Goal: Transaction & Acquisition: Purchase product/service

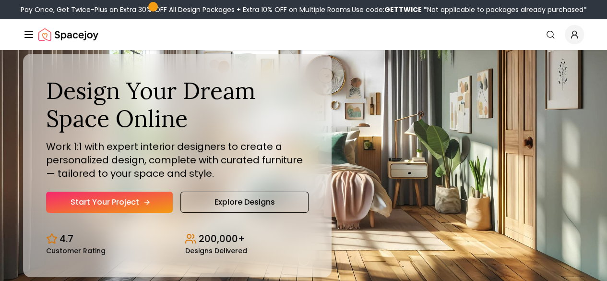
click at [88, 212] on link "Start Your Project" at bounding box center [109, 201] width 127 height 21
click at [114, 212] on link "Start Your Project" at bounding box center [109, 201] width 127 height 21
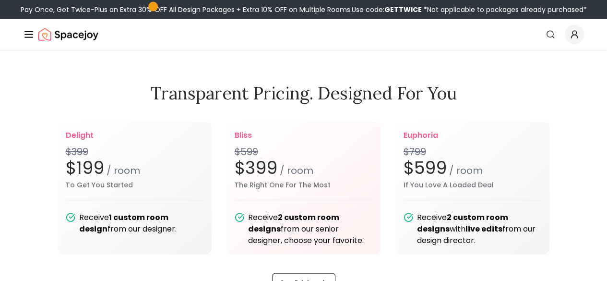
scroll to position [1103, 0]
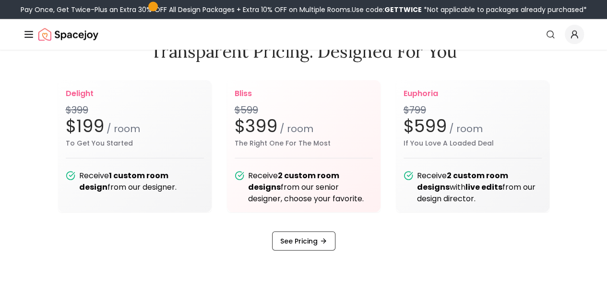
click at [0, 0] on icon "Main" at bounding box center [0, 0] width 0 height 0
click at [0, 0] on link "AI Design" at bounding box center [0, 0] width 0 height 0
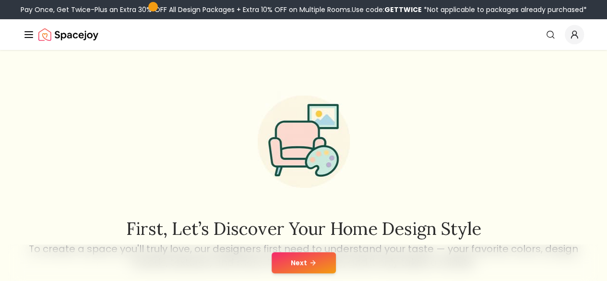
click at [303, 256] on button "Next" at bounding box center [303, 262] width 64 height 21
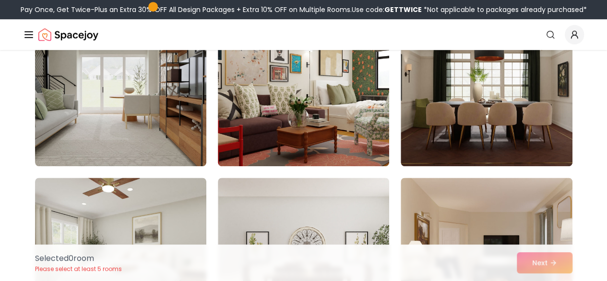
scroll to position [96, 0]
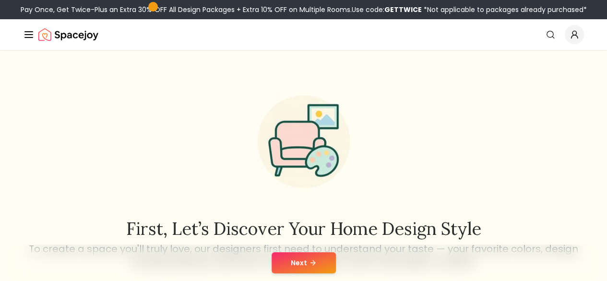
click at [0, 0] on link "Start Your Project" at bounding box center [0, 0] width 0 height 0
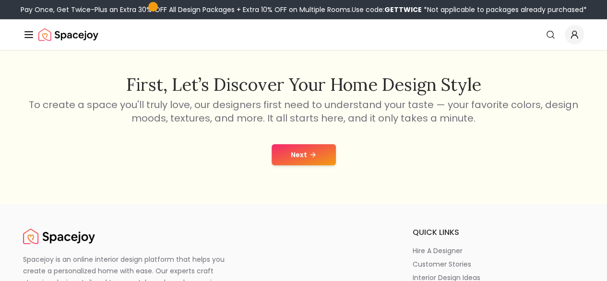
click at [307, 156] on button "Next" at bounding box center [303, 154] width 64 height 21
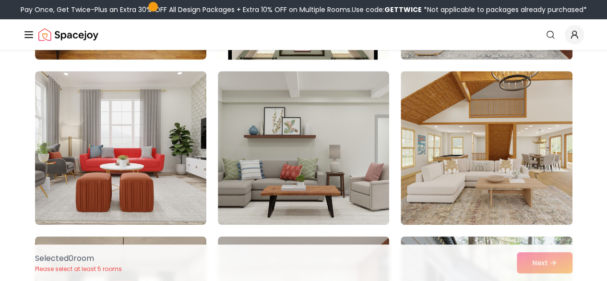
scroll to position [240, 0]
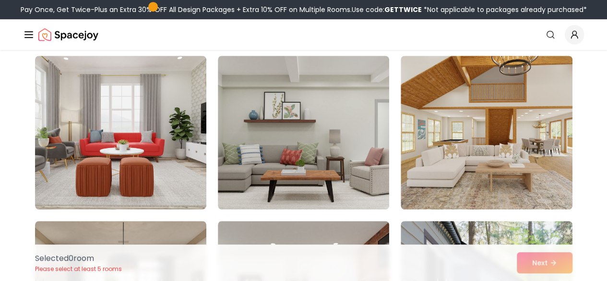
click at [0, 0] on link "Start Your Project" at bounding box center [0, 0] width 0 height 0
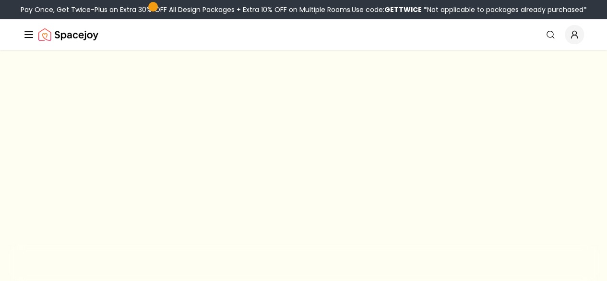
click at [0, 0] on link "Start Your Project" at bounding box center [0, 0] width 0 height 0
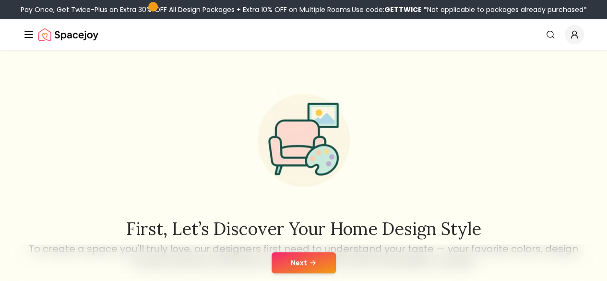
click at [0, 0] on button "How It Works" at bounding box center [0, 0] width 0 height 0
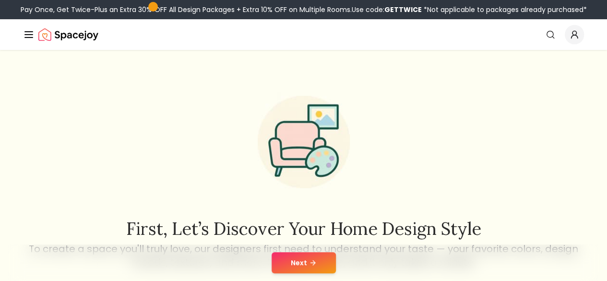
click at [0, 0] on button "How It Works" at bounding box center [0, 0] width 0 height 0
click at [0, 0] on link "AI Design" at bounding box center [0, 0] width 0 height 0
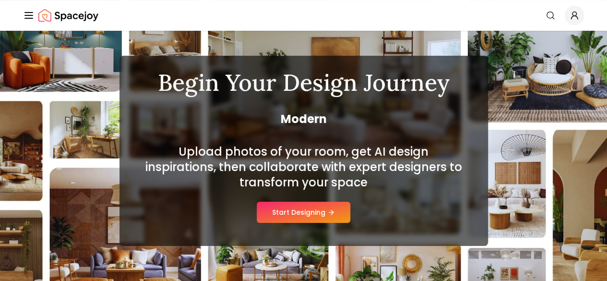
click at [285, 212] on button "Start Designing" at bounding box center [304, 211] width 94 height 21
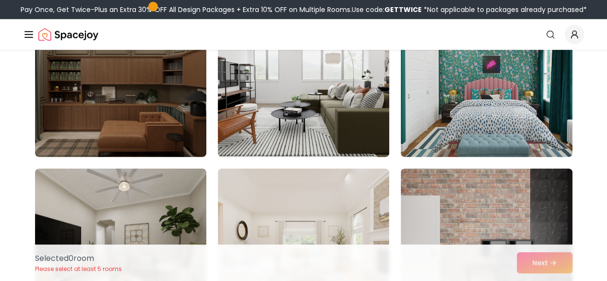
scroll to position [1535, 0]
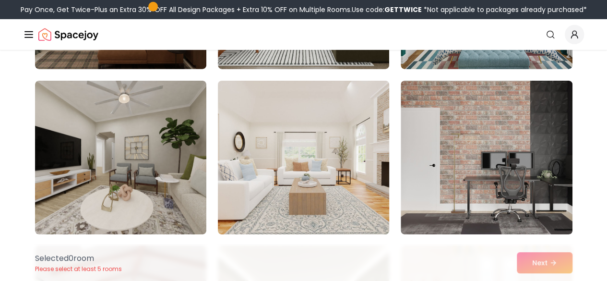
click at [300, 164] on img at bounding box center [303, 157] width 180 height 161
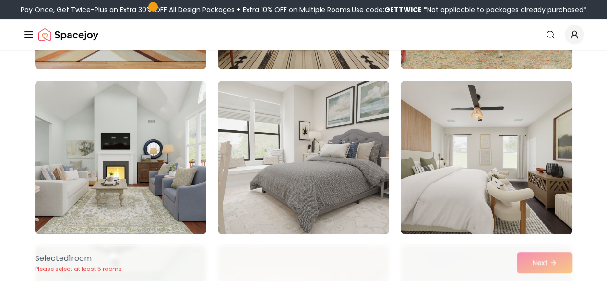
scroll to position [1919, 0]
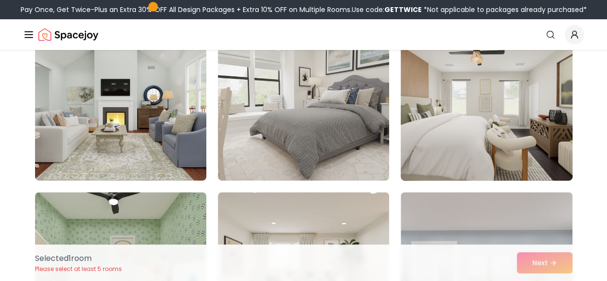
click at [464, 118] on img at bounding box center [486, 103] width 180 height 161
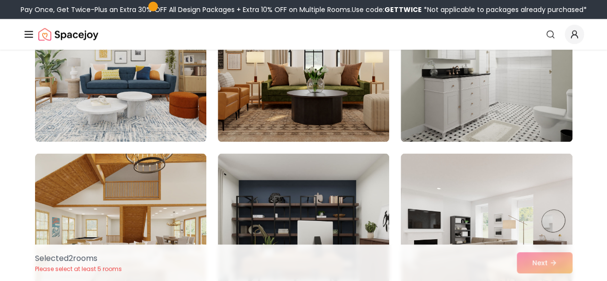
scroll to position [2734, 0]
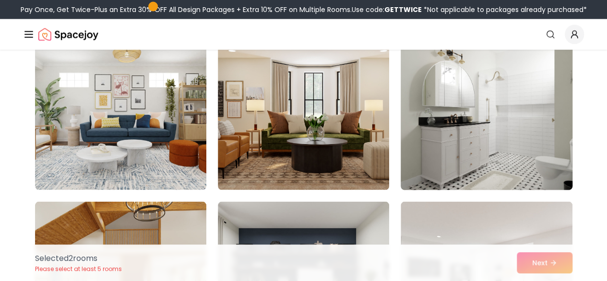
click at [439, 129] on img at bounding box center [486, 113] width 180 height 161
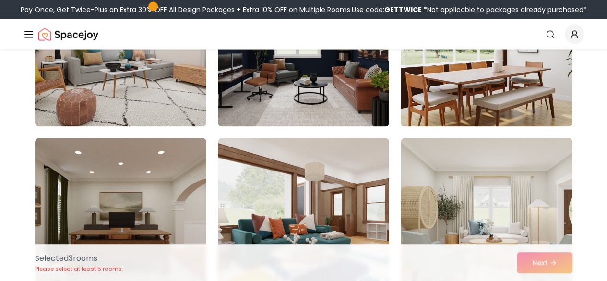
scroll to position [4557, 0]
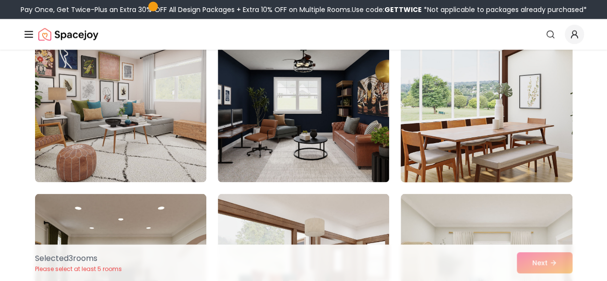
click at [448, 130] on img at bounding box center [486, 105] width 180 height 161
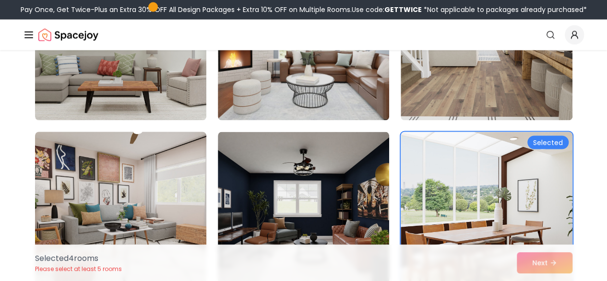
scroll to position [4365, 0]
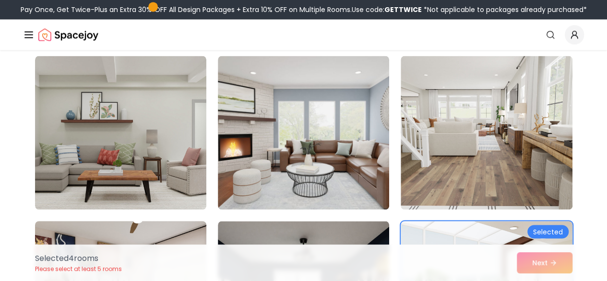
click at [155, 94] on img at bounding box center [120, 132] width 171 height 153
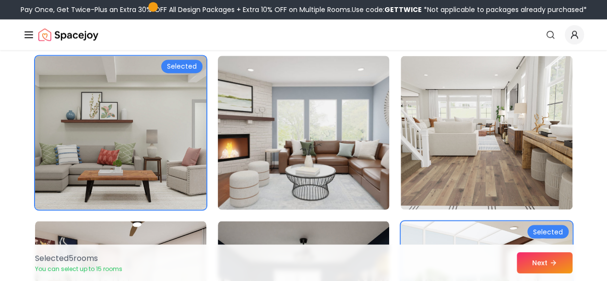
click at [288, 138] on img at bounding box center [303, 132] width 180 height 161
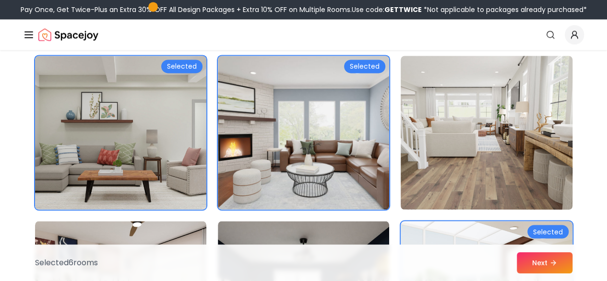
click at [523, 196] on img at bounding box center [486, 132] width 180 height 161
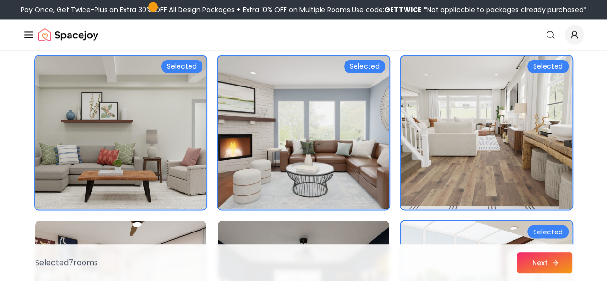
click at [538, 258] on button "Next" at bounding box center [545, 262] width 56 height 21
click at [547, 262] on button "Next" at bounding box center [545, 262] width 56 height 21
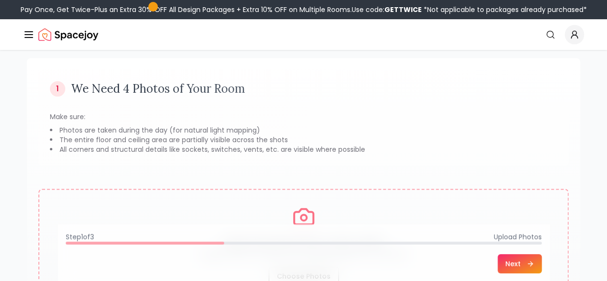
scroll to position [96, 0]
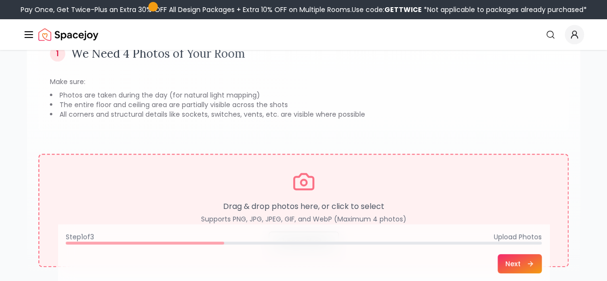
click at [312, 179] on icon at bounding box center [303, 181] width 19 height 15
click at [285, 174] on div "Drag & drop photos here, or click to select Supports PNG, JPG, JPEG, GIF, and W…" at bounding box center [303, 210] width 497 height 81
click at [303, 185] on circle at bounding box center [304, 182] width 6 height 6
click at [289, 196] on div "Drag & drop photos here, or click to select Supports PNG, JPG, JPEG, GIF, and W…" at bounding box center [303, 210] width 497 height 81
click at [320, 191] on div "Drag & drop photos here, or click to select Supports PNG, JPG, JPEG, GIF, and W…" at bounding box center [303, 210] width 497 height 81
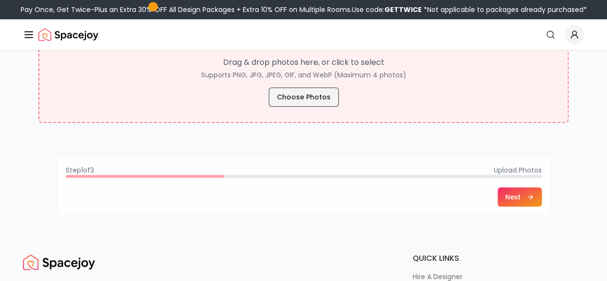
drag, startPoint x: 0, startPoint y: 0, endPoint x: 282, endPoint y: 96, distance: 298.1
click at [282, 96] on button "Choose Photos" at bounding box center [304, 96] width 70 height 19
click at [284, 100] on button "Choose Photos" at bounding box center [304, 96] width 70 height 19
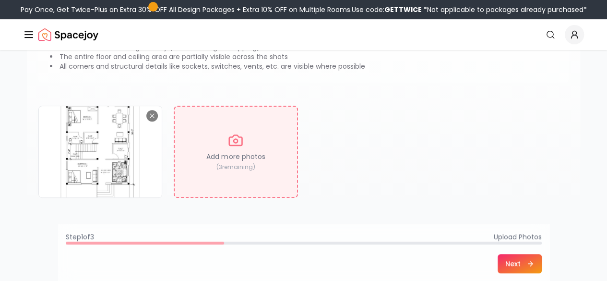
scroll to position [192, 0]
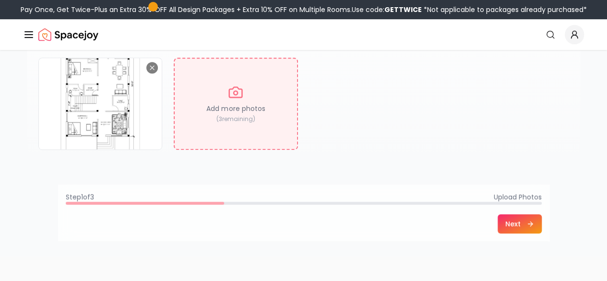
click at [248, 92] on div "Add more photos ( 3 remaining)" at bounding box center [236, 104] width 124 height 92
type input "**********"
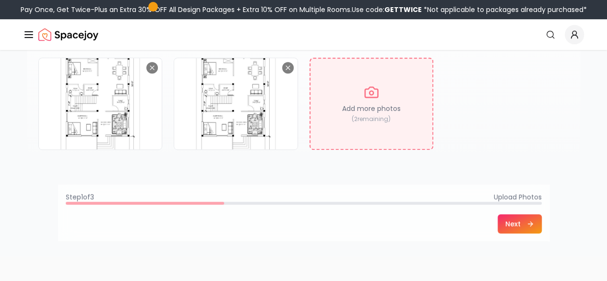
click at [398, 136] on div "Add more photos ( 2 remaining)" at bounding box center [371, 104] width 124 height 92
type input "**********"
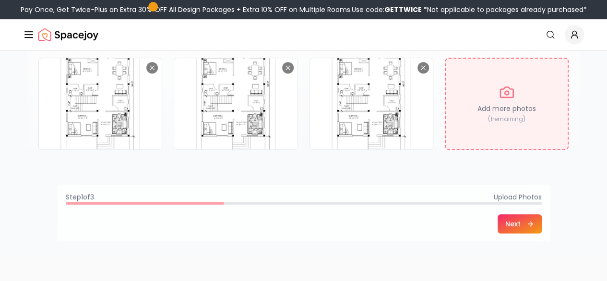
click at [516, 109] on p "Add more photos" at bounding box center [506, 109] width 59 height 10
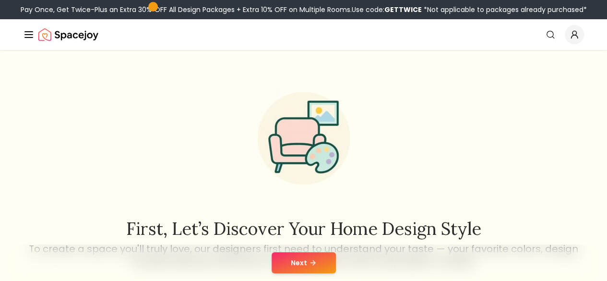
click at [0, 0] on link "Login" at bounding box center [0, 0] width 0 height 0
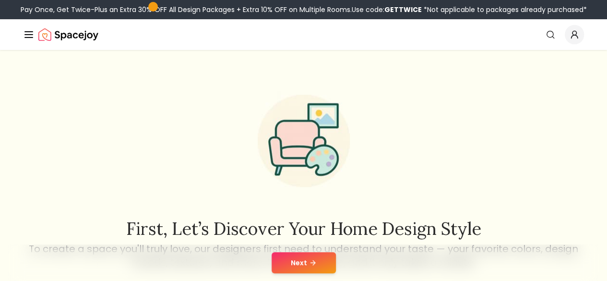
click at [0, 0] on link "Login" at bounding box center [0, 0] width 0 height 0
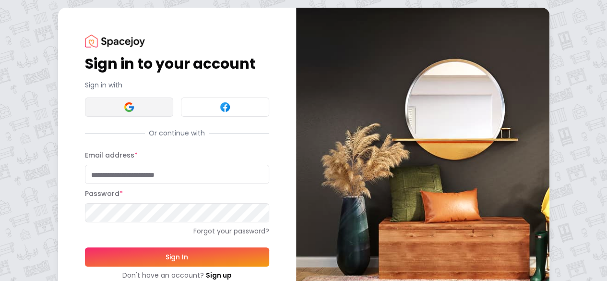
click at [123, 102] on img at bounding box center [129, 107] width 12 height 12
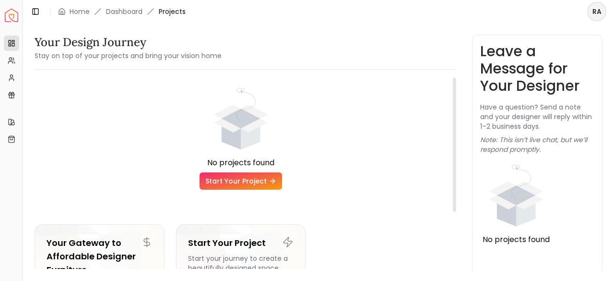
click at [236, 181] on link "Start Your Project" at bounding box center [241, 180] width 83 height 17
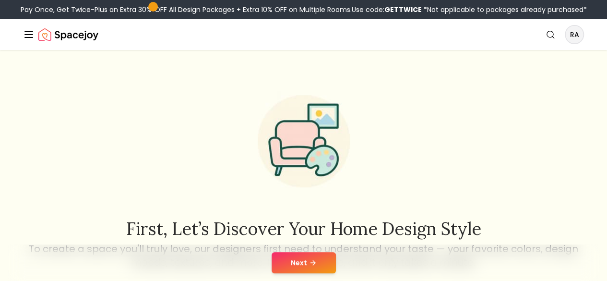
click at [301, 262] on button "Next" at bounding box center [303, 262] width 64 height 21
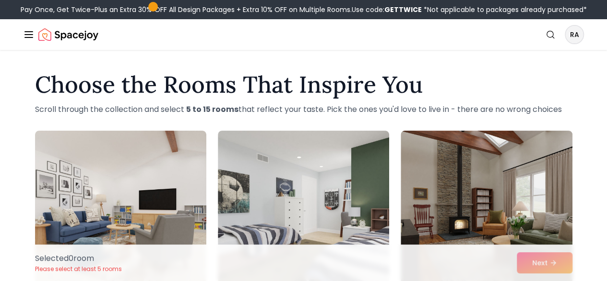
click at [0, 0] on link "Start Your Project" at bounding box center [0, 0] width 0 height 0
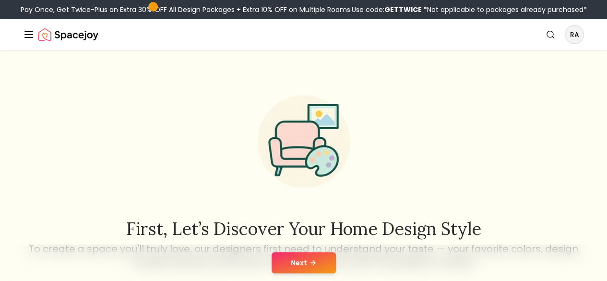
click at [0, 0] on button "How It Works" at bounding box center [0, 0] width 0 height 0
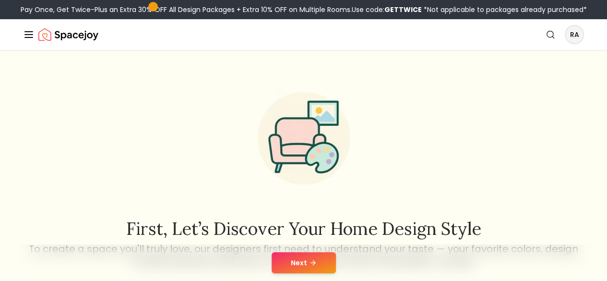
click at [0, 0] on link "How It Works" at bounding box center [0, 0] width 0 height 0
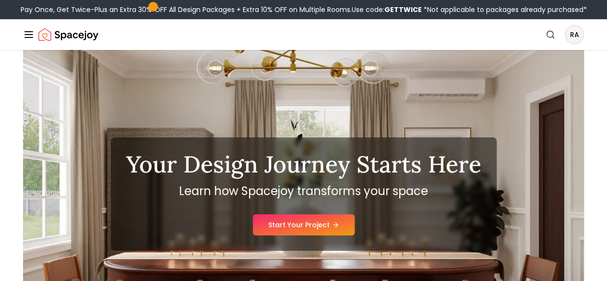
scroll to position [48, 0]
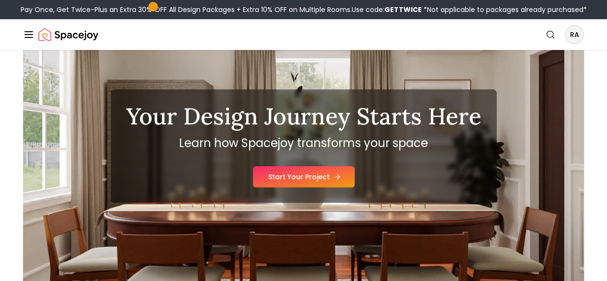
click at [301, 187] on link "Start Your Project" at bounding box center [304, 176] width 102 height 21
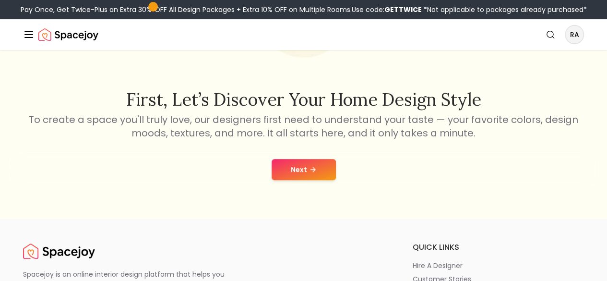
scroll to position [144, 0]
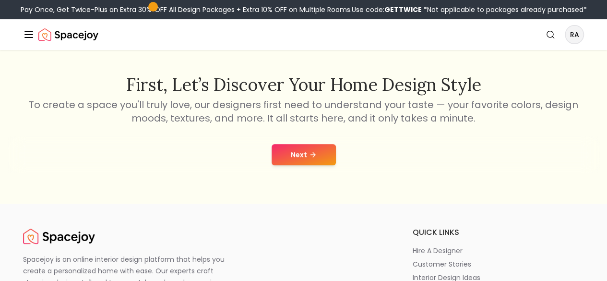
click at [296, 165] on button "Next" at bounding box center [303, 154] width 64 height 21
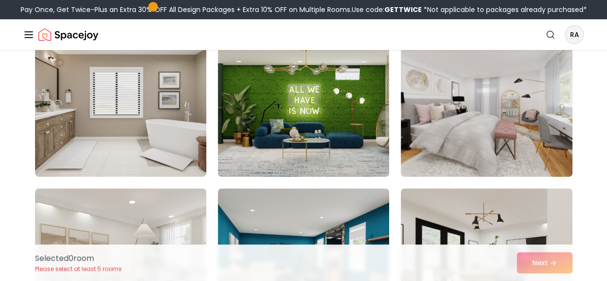
scroll to position [288, 0]
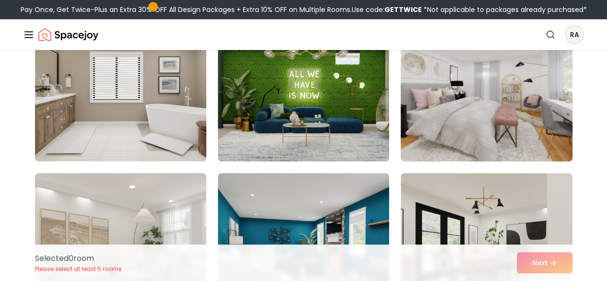
click at [532, 144] on img at bounding box center [486, 84] width 180 height 161
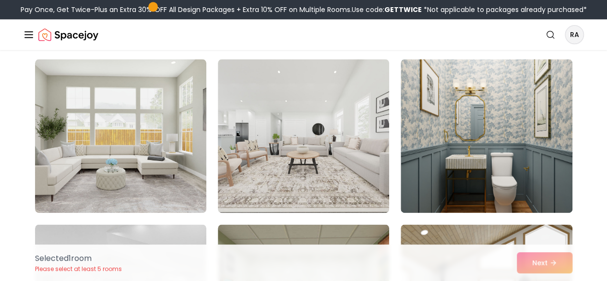
scroll to position [576, 0]
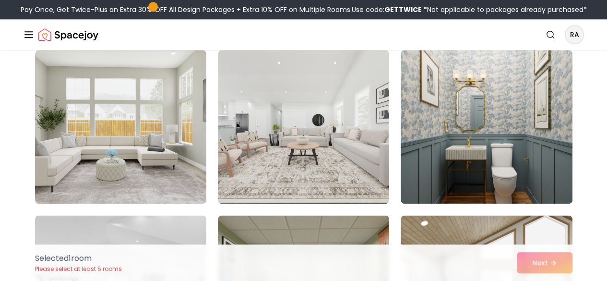
click at [528, 147] on img at bounding box center [486, 126] width 171 height 153
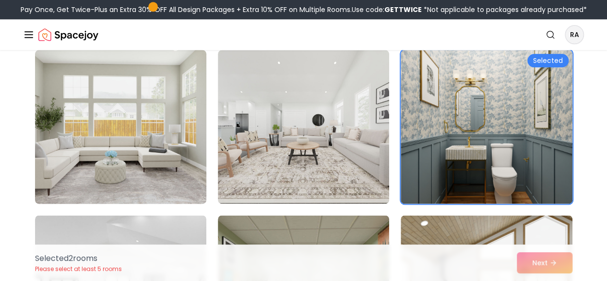
click at [73, 113] on img at bounding box center [121, 126] width 180 height 161
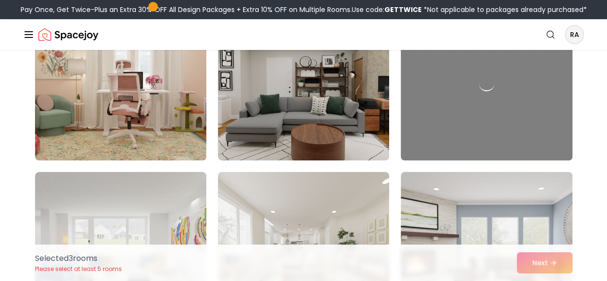
scroll to position [1775, 0]
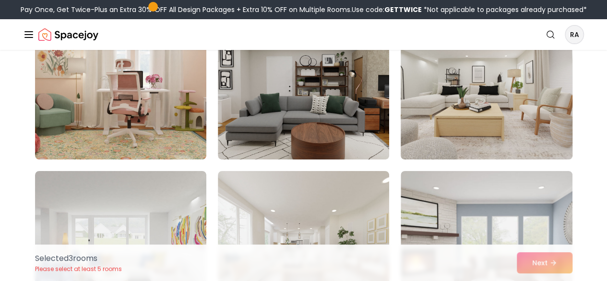
click at [502, 122] on img at bounding box center [486, 82] width 180 height 161
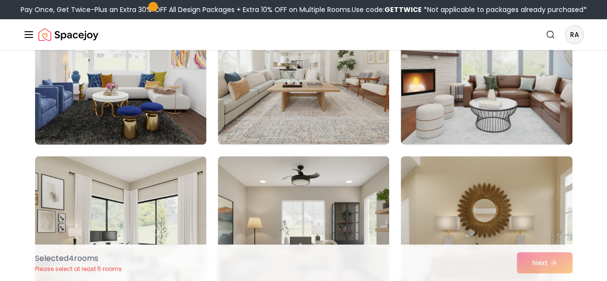
scroll to position [1967, 0]
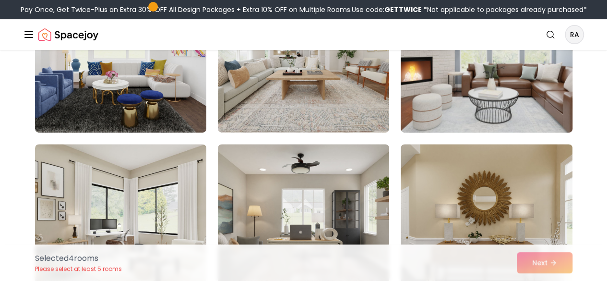
click at [492, 97] on img at bounding box center [486, 55] width 180 height 161
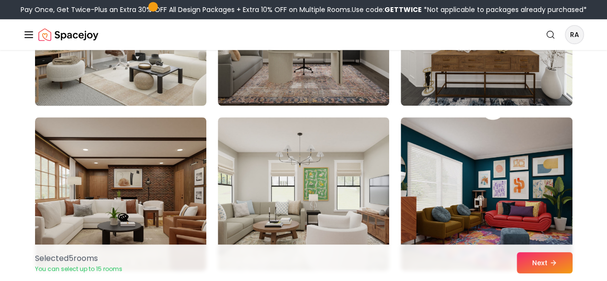
scroll to position [2207, 0]
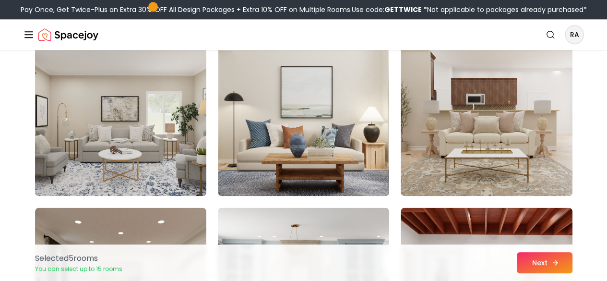
click at [560, 267] on button "Next" at bounding box center [545, 262] width 56 height 21
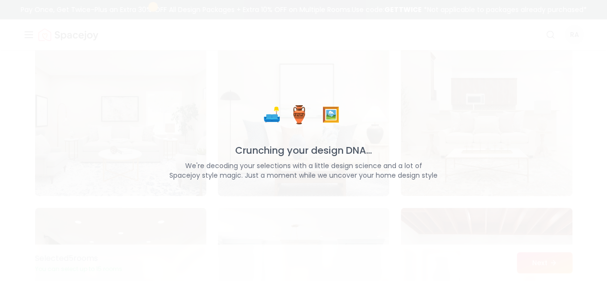
scroll to position [2398, 0]
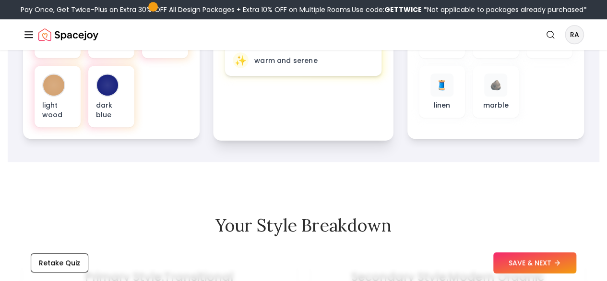
scroll to position [342, 0]
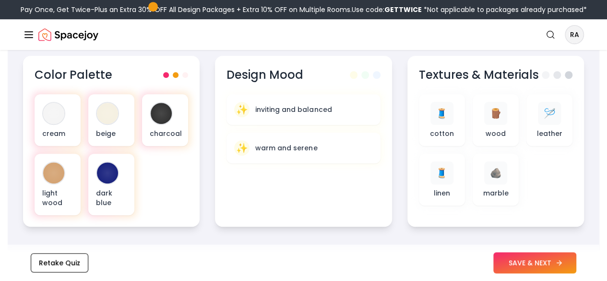
click at [528, 259] on button "SAVE & NEXT" at bounding box center [534, 262] width 83 height 21
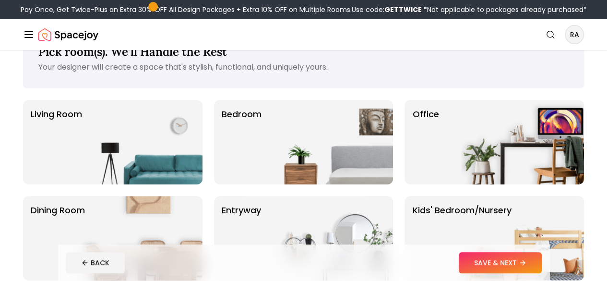
scroll to position [48, 0]
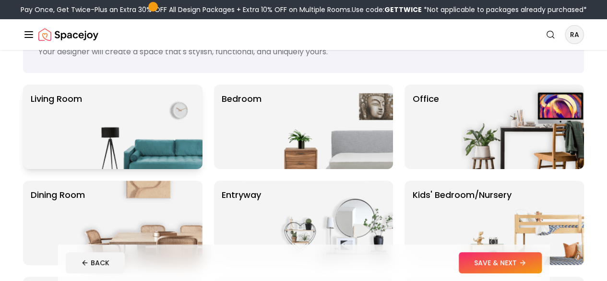
click at [161, 114] on img at bounding box center [141, 126] width 123 height 84
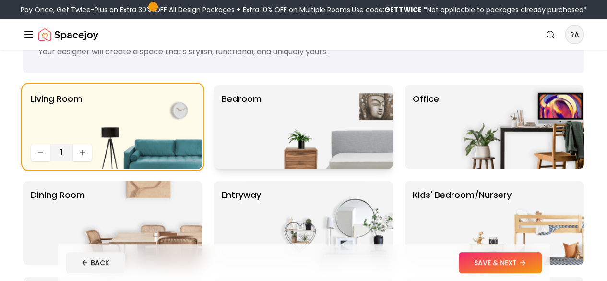
click at [268, 135] on div "Bedroom" at bounding box center [303, 126] width 179 height 84
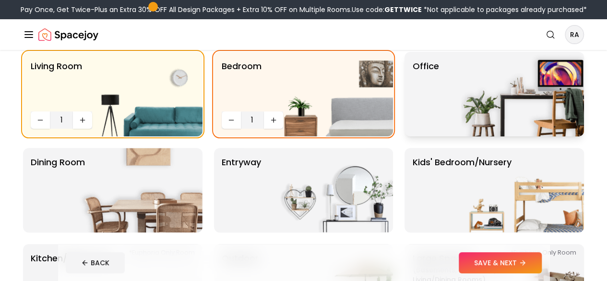
scroll to position [96, 0]
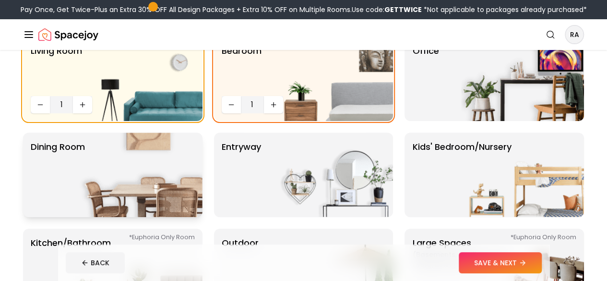
click at [153, 177] on img at bounding box center [141, 174] width 123 height 84
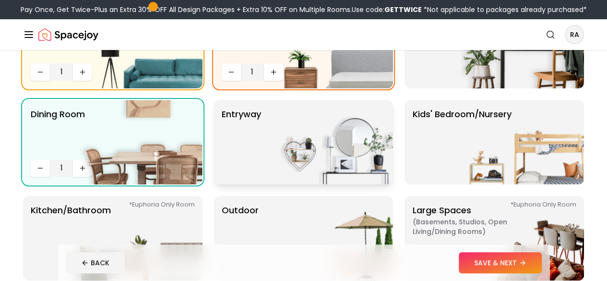
scroll to position [144, 0]
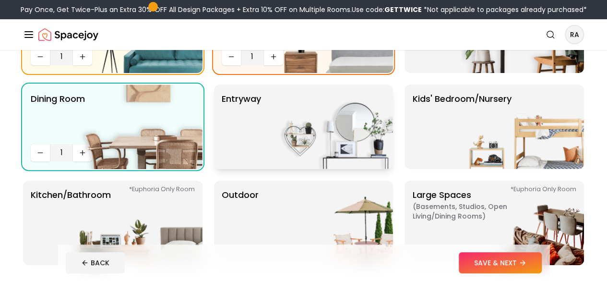
click at [300, 159] on img at bounding box center [331, 126] width 123 height 84
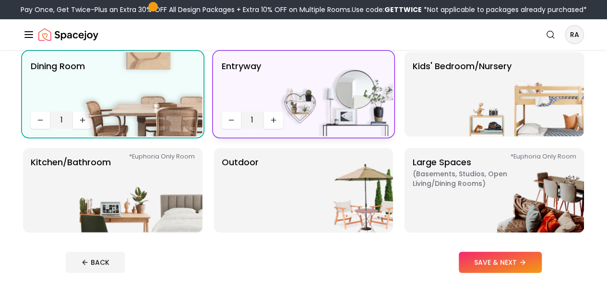
scroll to position [192, 0]
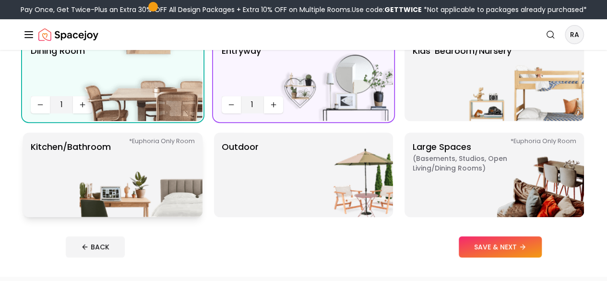
click at [135, 156] on img at bounding box center [141, 174] width 123 height 84
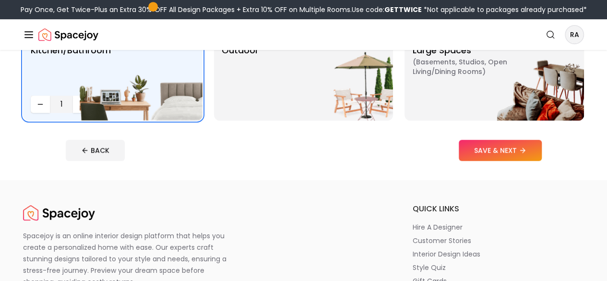
scroll to position [336, 0]
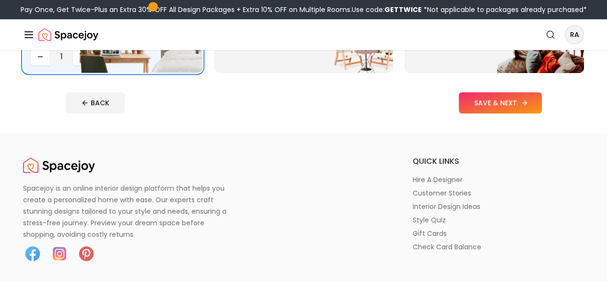
click at [534, 113] on button "SAVE & NEXT" at bounding box center [500, 102] width 83 height 21
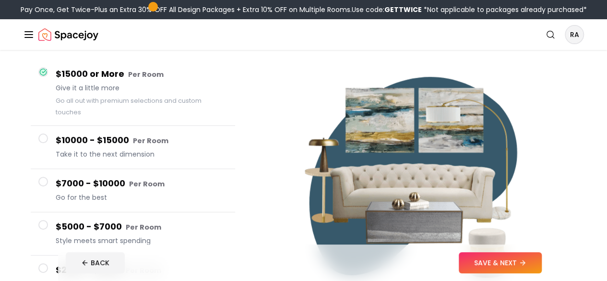
scroll to position [96, 0]
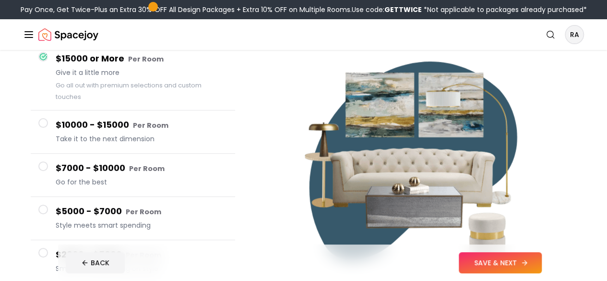
click at [528, 263] on icon at bounding box center [524, 263] width 8 height 8
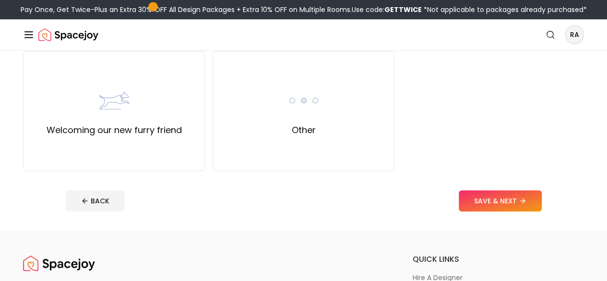
scroll to position [480, 0]
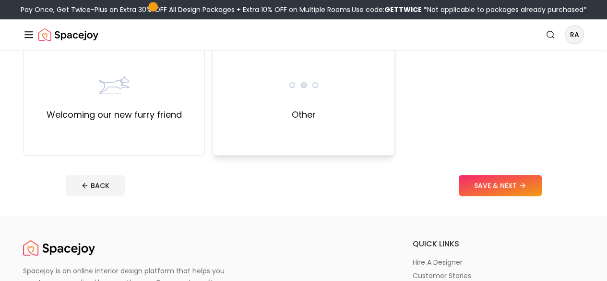
click at [348, 151] on div "Other" at bounding box center [303, 95] width 182 height 120
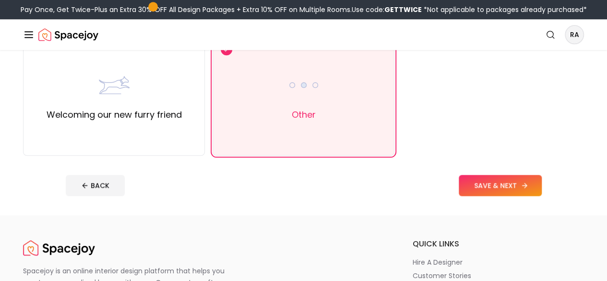
click at [510, 195] on button "SAVE & NEXT" at bounding box center [500, 185] width 83 height 21
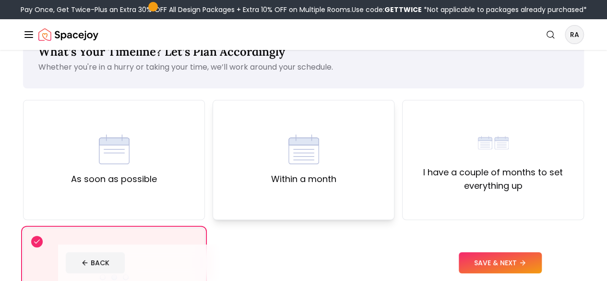
scroll to position [48, 0]
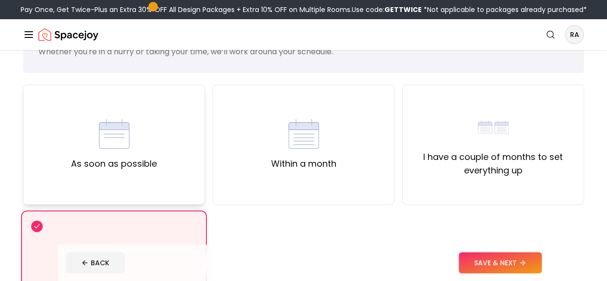
click at [109, 134] on div "As soon as possible" at bounding box center [114, 144] width 182 height 120
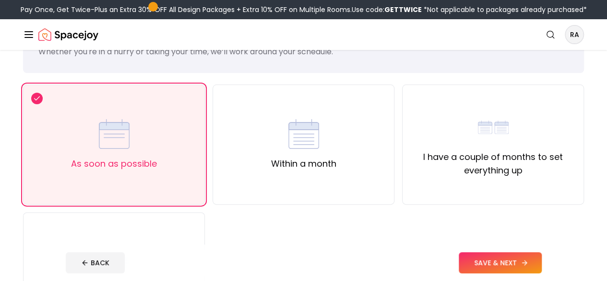
click at [542, 268] on button "SAVE & NEXT" at bounding box center [500, 262] width 83 height 21
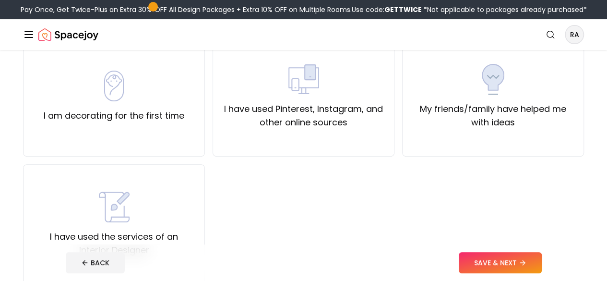
scroll to position [48, 0]
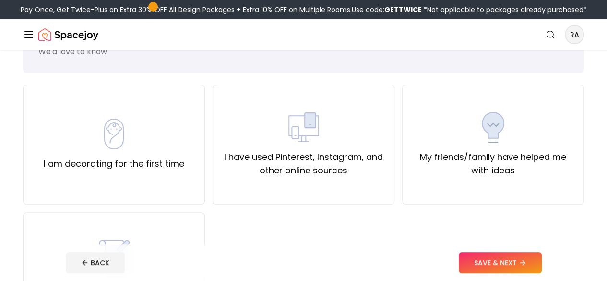
click at [269, 158] on div "I have used Pinterest, Instagram, and other online sources" at bounding box center [303, 144] width 165 height 65
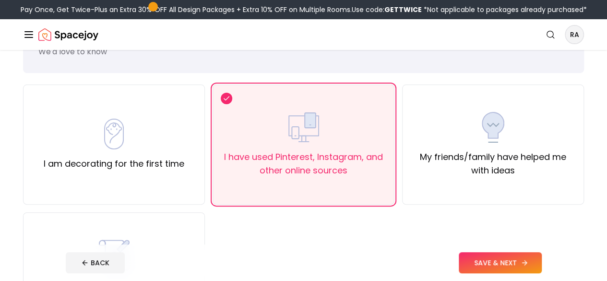
click at [500, 255] on button "SAVE & NEXT" at bounding box center [500, 262] width 83 height 21
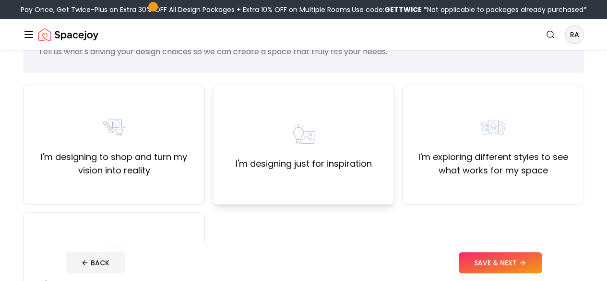
click at [269, 165] on div "I'm designing just for inspiration" at bounding box center [304, 144] width 136 height 52
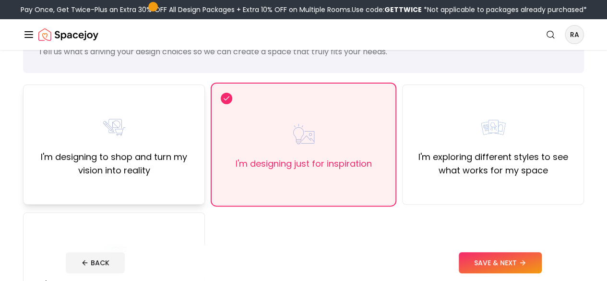
click at [179, 150] on div "I'm designing to shop and turn my vision into reality" at bounding box center [113, 144] width 165 height 65
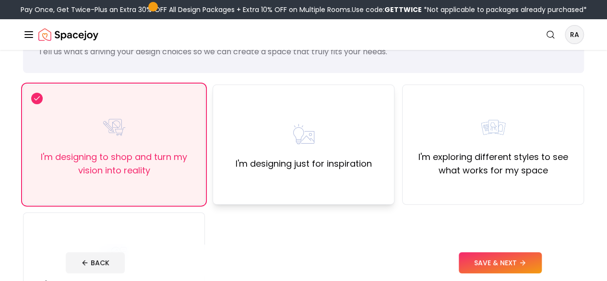
click at [261, 165] on div "I'm designing just for inspiration" at bounding box center [304, 144] width 136 height 52
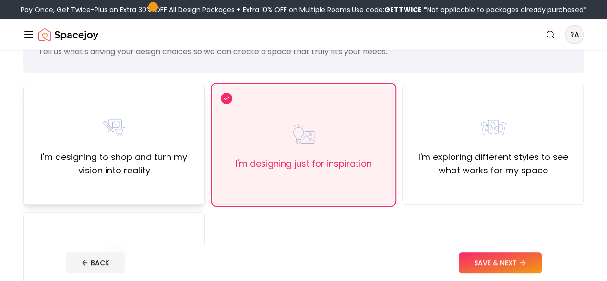
click at [187, 167] on div "I'm designing to shop and turn my vision into reality" at bounding box center [113, 144] width 165 height 65
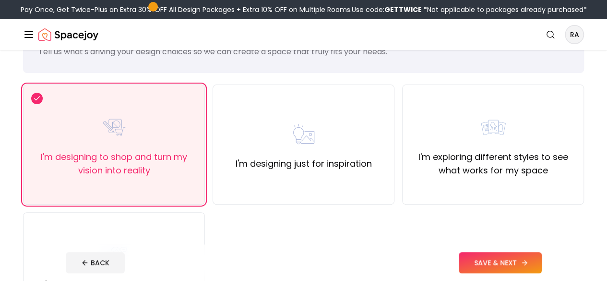
click at [542, 262] on button "SAVE & NEXT" at bounding box center [500, 262] width 83 height 21
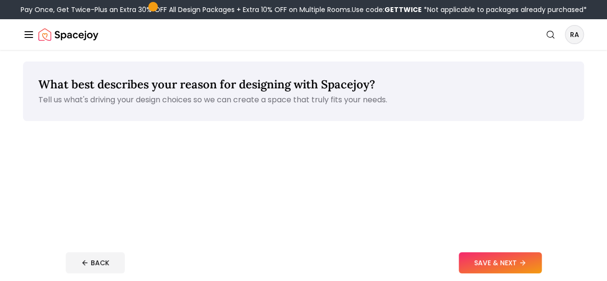
scroll to position [48, 0]
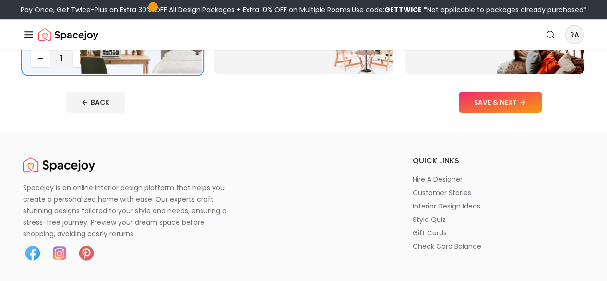
scroll to position [336, 0]
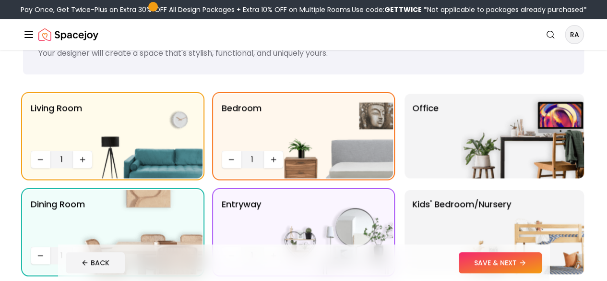
scroll to position [48, 0]
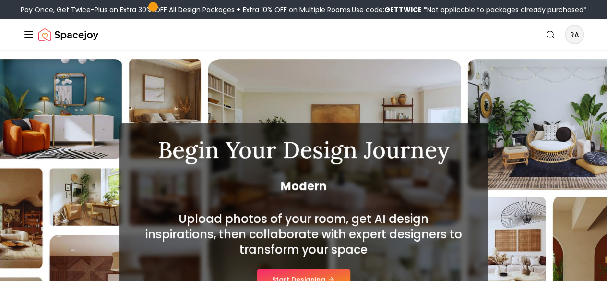
scroll to position [48, 0]
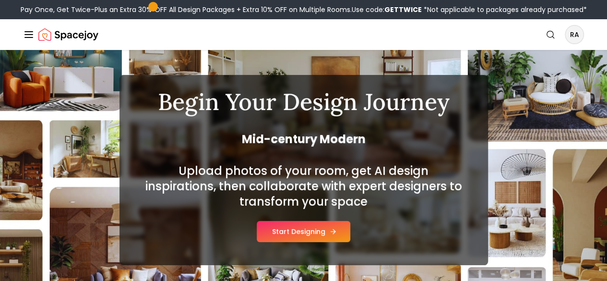
click at [294, 242] on button "Start Designing" at bounding box center [304, 231] width 94 height 21
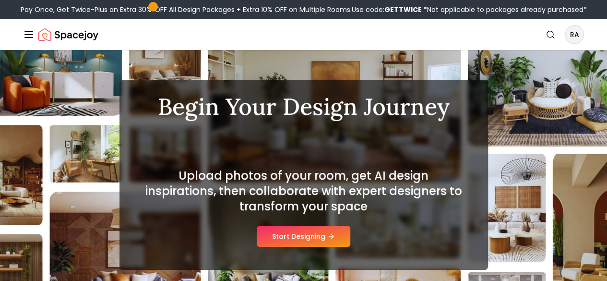
scroll to position [48, 0]
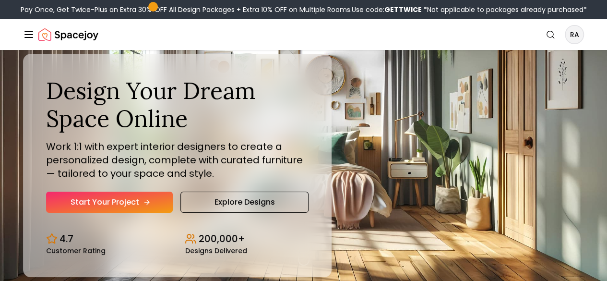
click at [95, 212] on link "Start Your Project" at bounding box center [109, 201] width 127 height 21
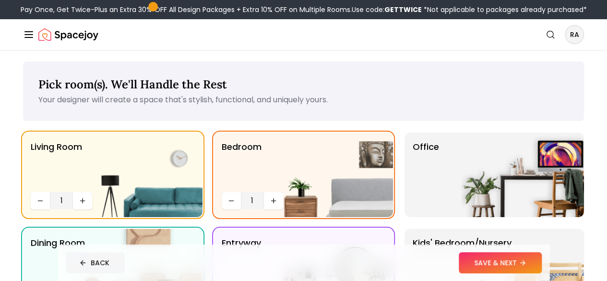
click at [66, 268] on button "BACK" at bounding box center [95, 262] width 59 height 21
click at [0, 0] on button "Design Portfolio" at bounding box center [0, 0] width 0 height 0
click at [0, 0] on button "How It Works" at bounding box center [0, 0] width 0 height 0
click at [0, 0] on link "Design Service FAQs" at bounding box center [0, 0] width 0 height 0
